Goal: Find specific page/section: Find specific page/section

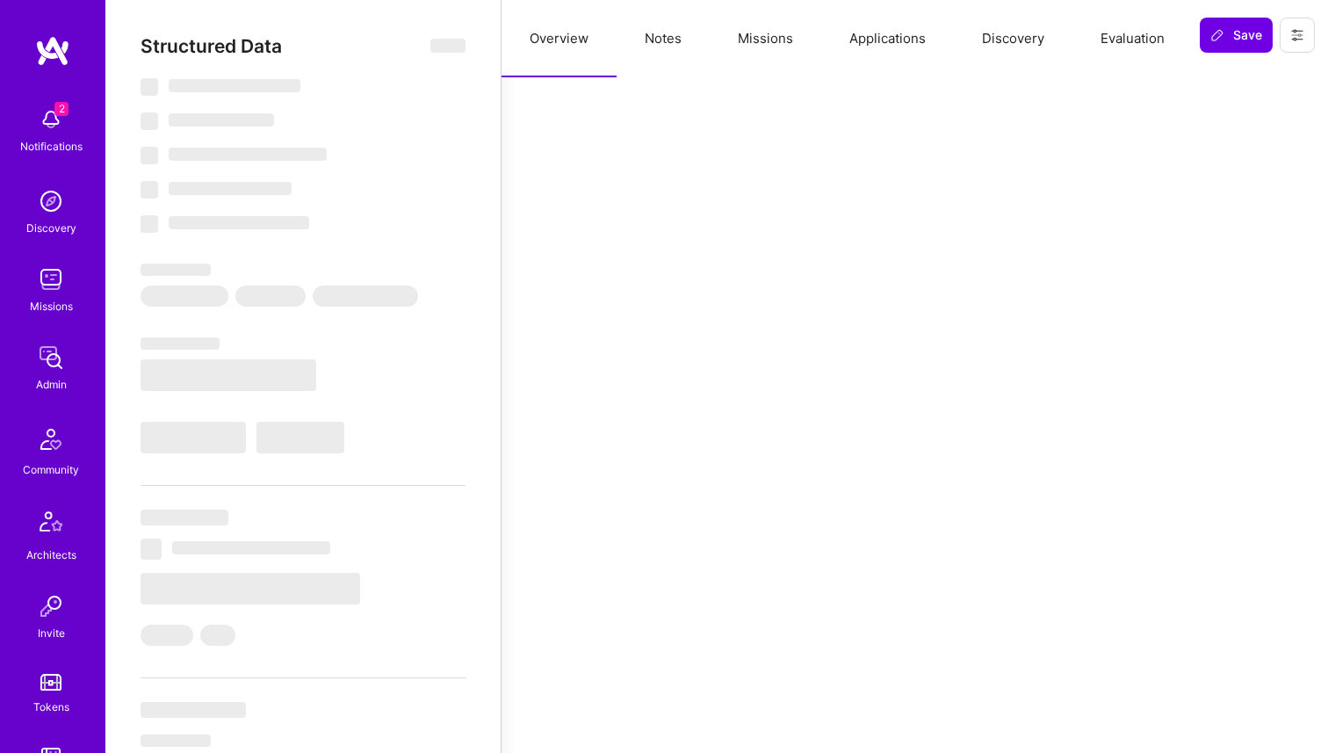
select select "Right Now"
select select "5"
select select "7"
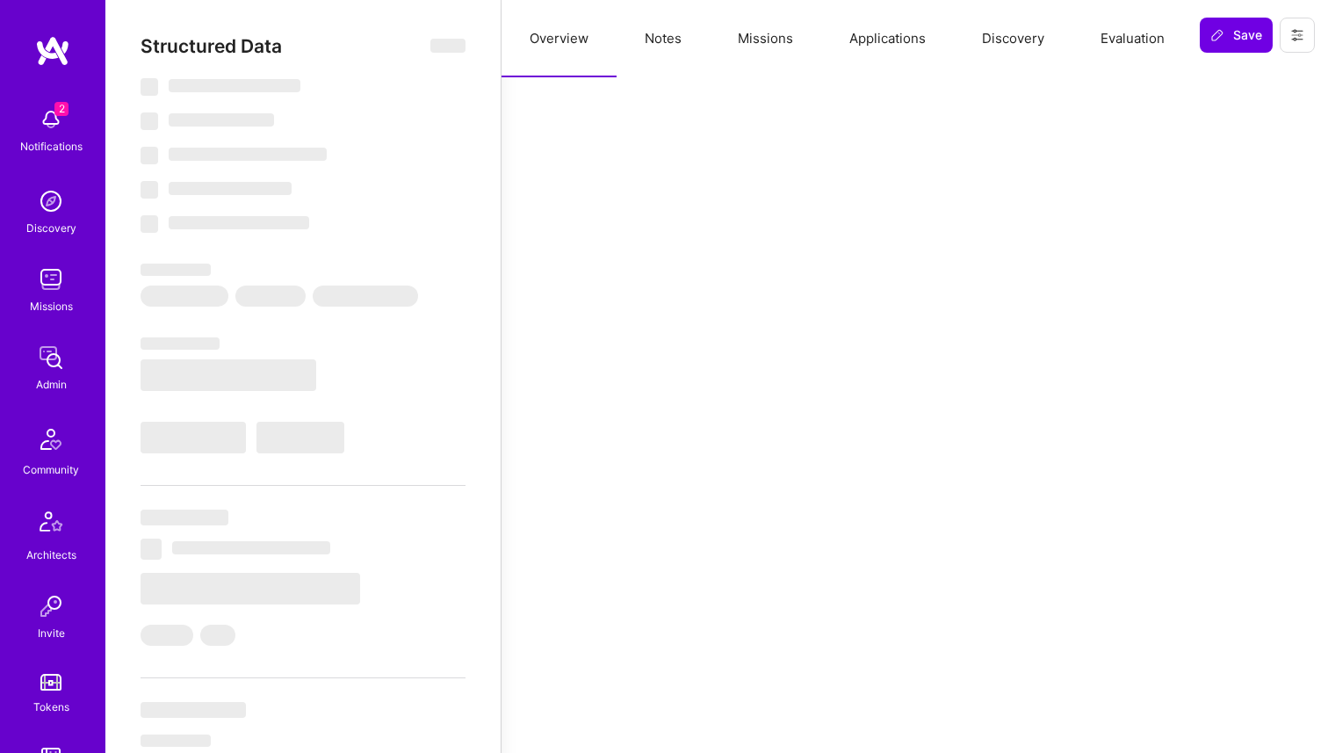
select select "RO"
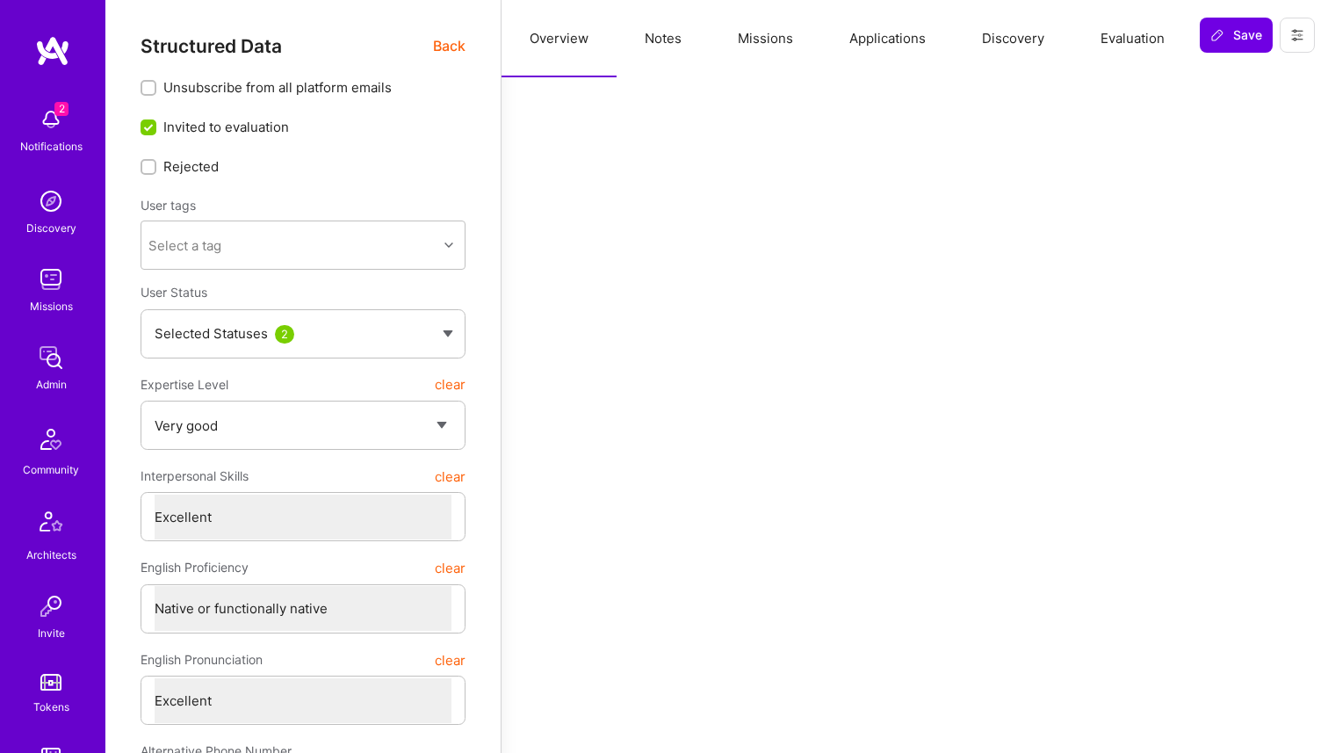
click at [662, 40] on button "Notes" at bounding box center [663, 38] width 93 height 77
type textarea "x"
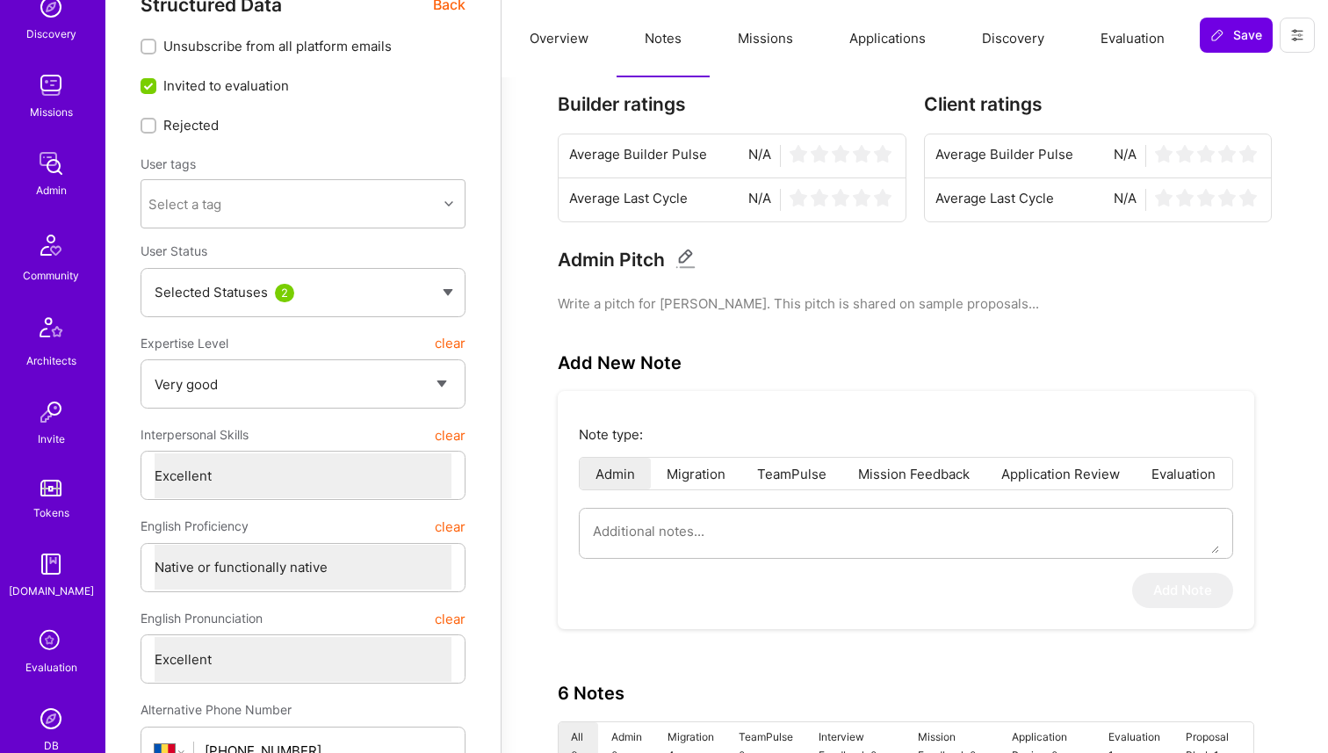
scroll to position [428, 0]
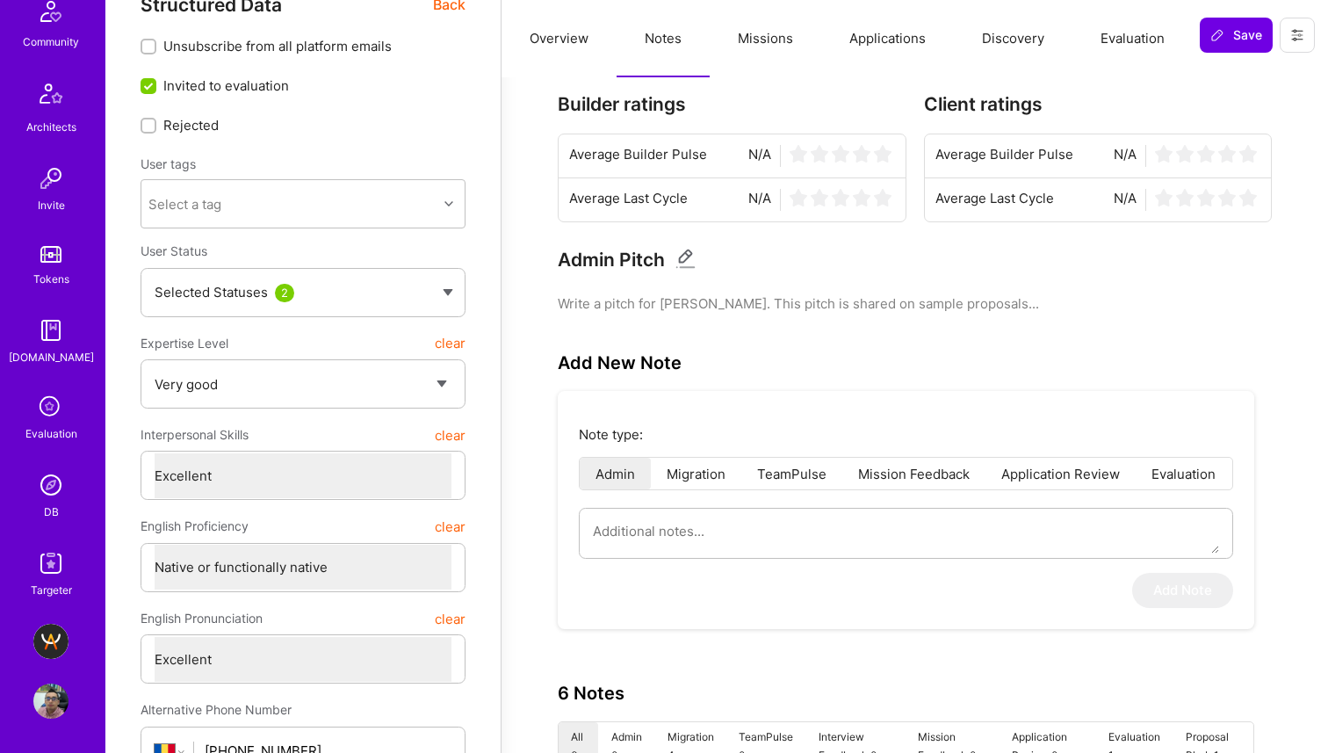
click at [38, 701] on img at bounding box center [50, 700] width 35 height 35
